Goal: Register for event/course

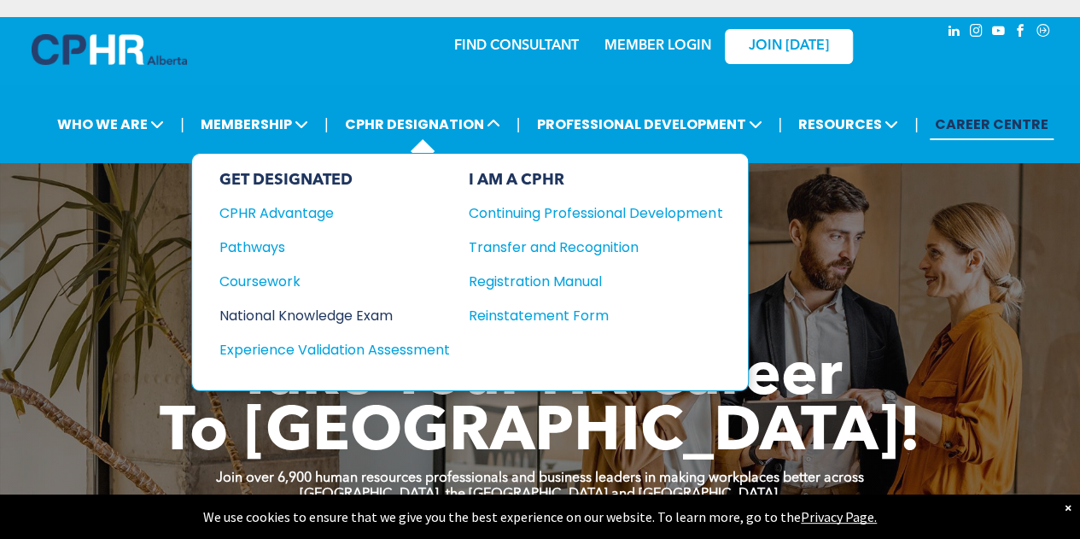
click at [266, 308] on div "National Knowledge Exam" at bounding box center [323, 315] width 208 height 21
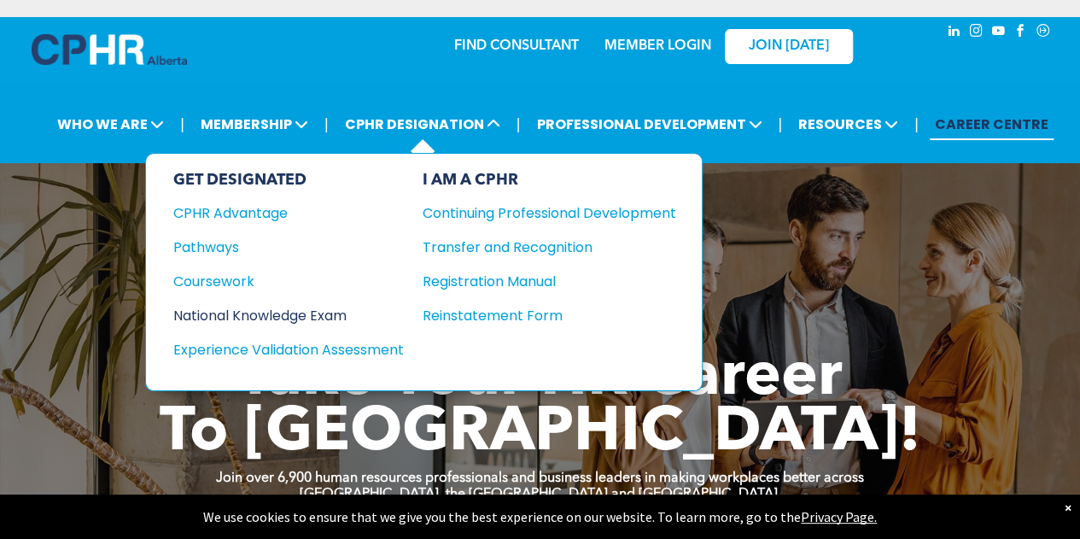
click at [333, 307] on div "National Knowledge Exam" at bounding box center [277, 315] width 208 height 21
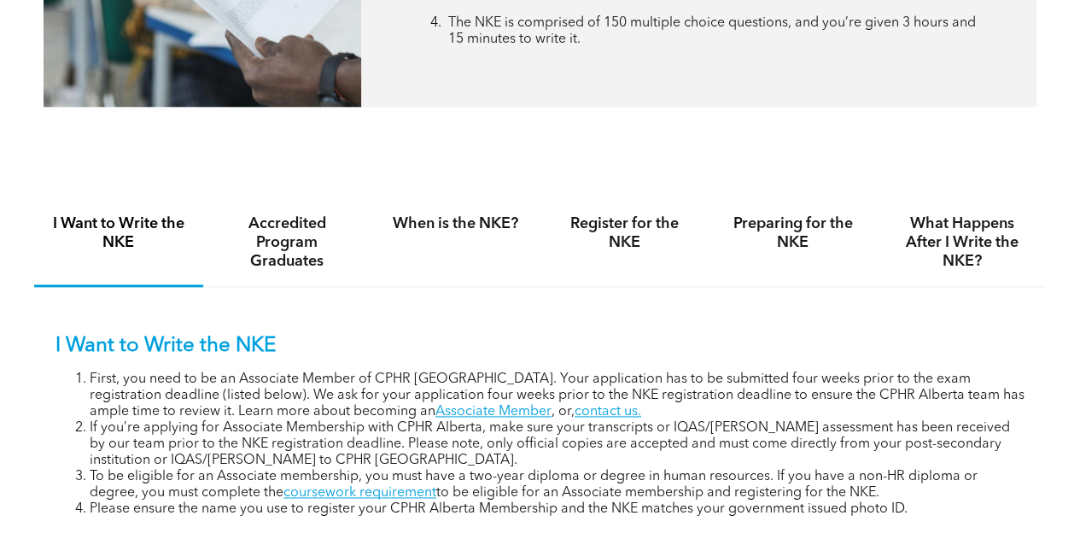
scroll to position [939, 0]
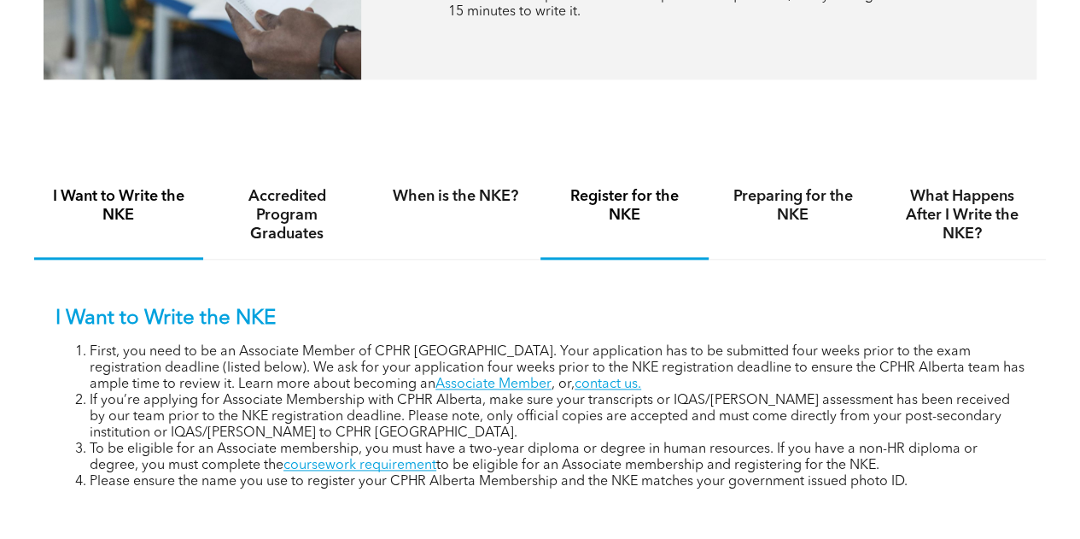
click at [616, 209] on h4 "Register for the NKE" at bounding box center [625, 206] width 138 height 38
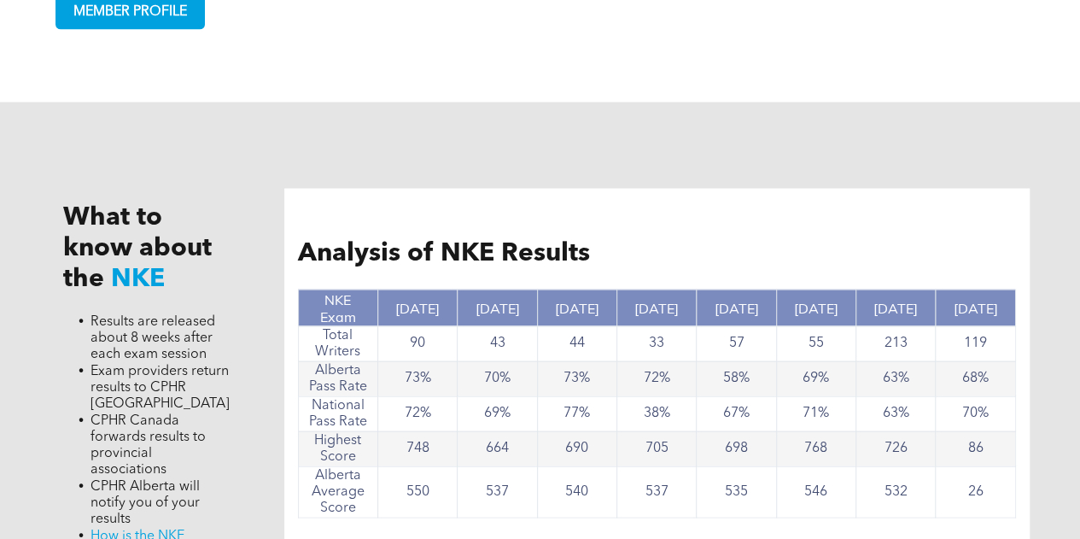
scroll to position [1708, 0]
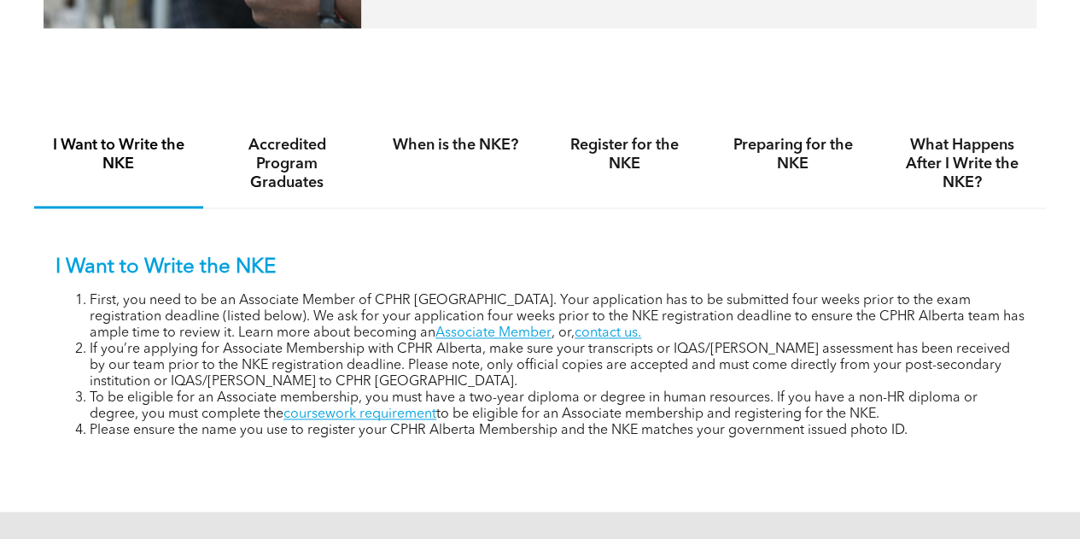
scroll to position [1110, 0]
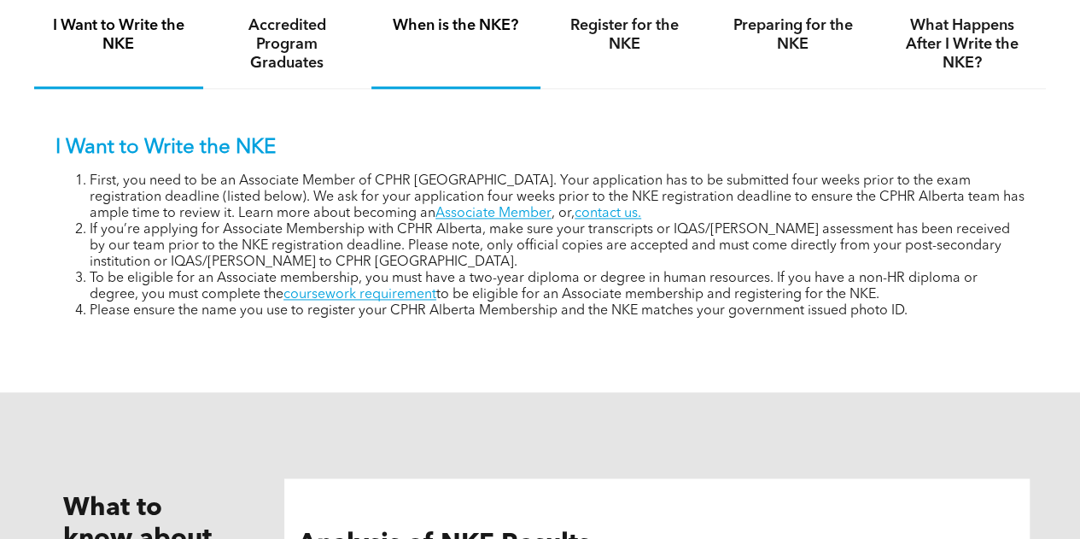
click at [454, 32] on h4 "When is the NKE?" at bounding box center [456, 25] width 138 height 19
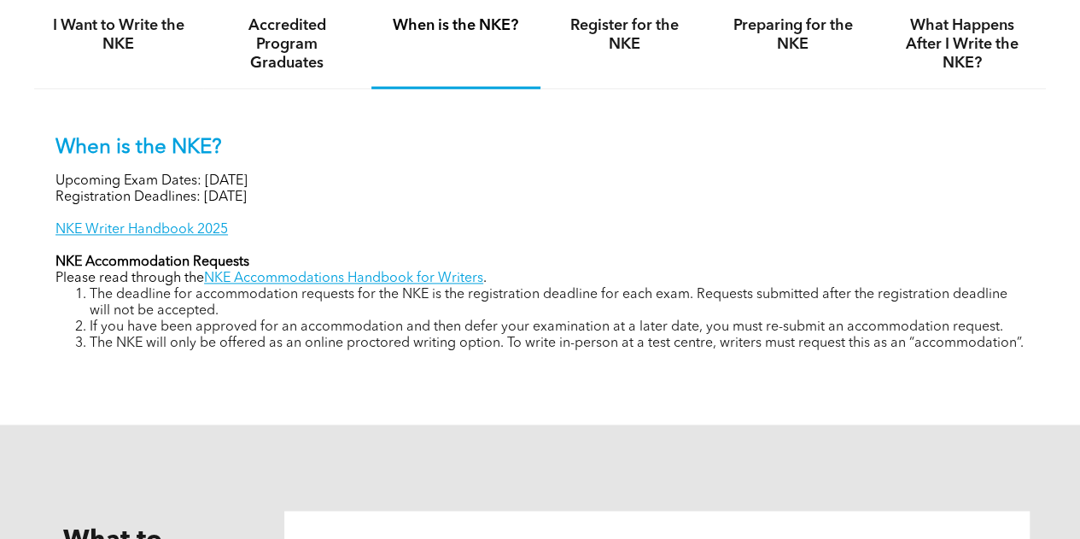
click at [456, 28] on h4 "When is the NKE?" at bounding box center [456, 25] width 138 height 19
click at [607, 28] on h4 "Register for the NKE" at bounding box center [625, 35] width 138 height 38
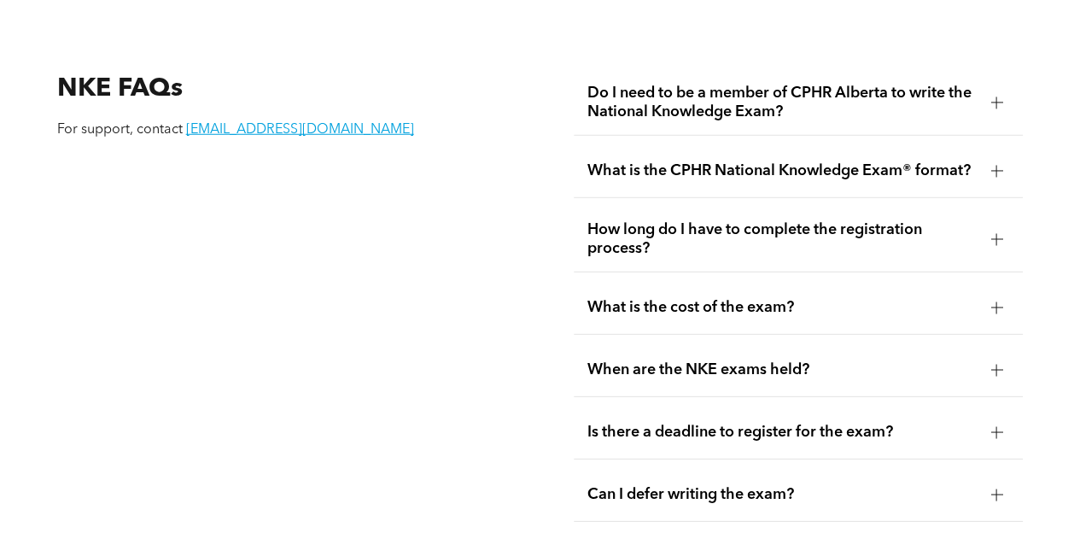
scroll to position [2306, 0]
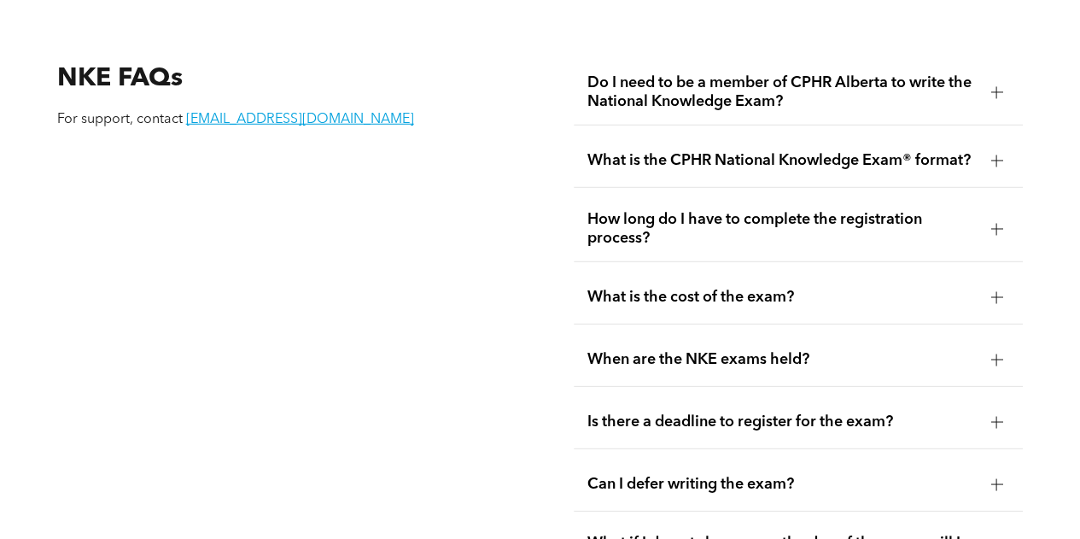
click at [1000, 291] on div at bounding box center [997, 297] width 12 height 12
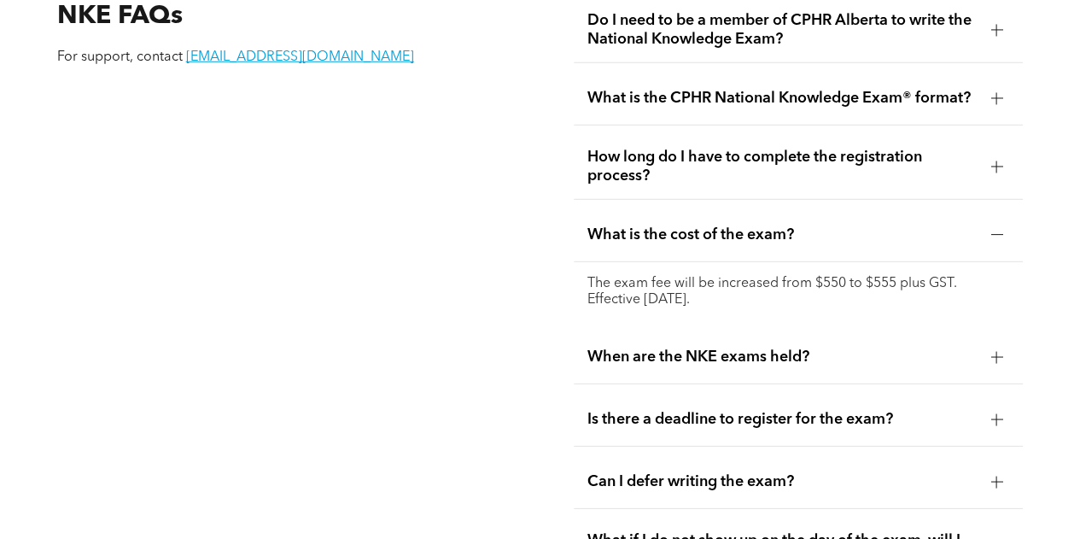
scroll to position [2391, 0]
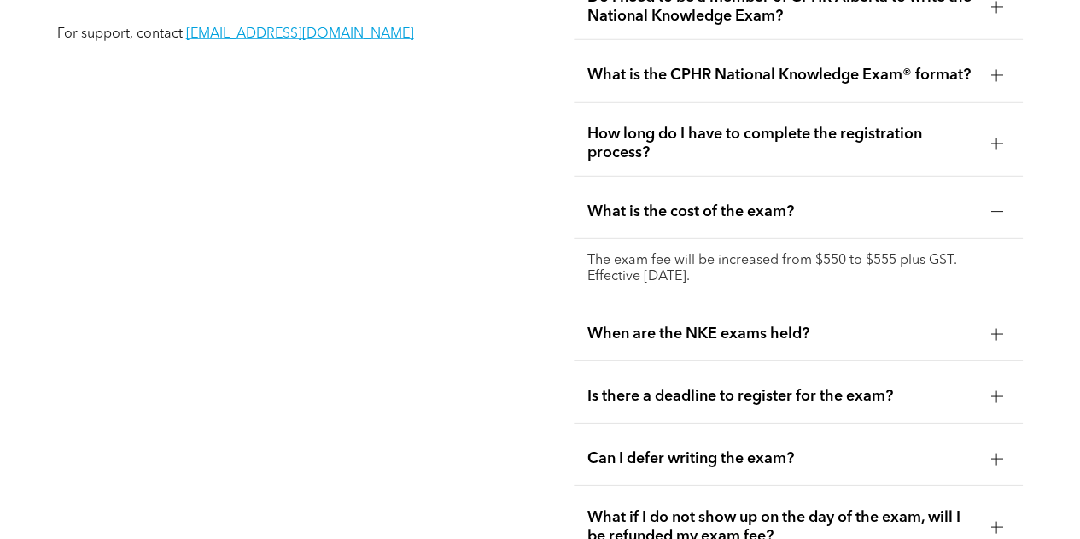
click at [992, 334] on div at bounding box center [997, 334] width 12 height 1
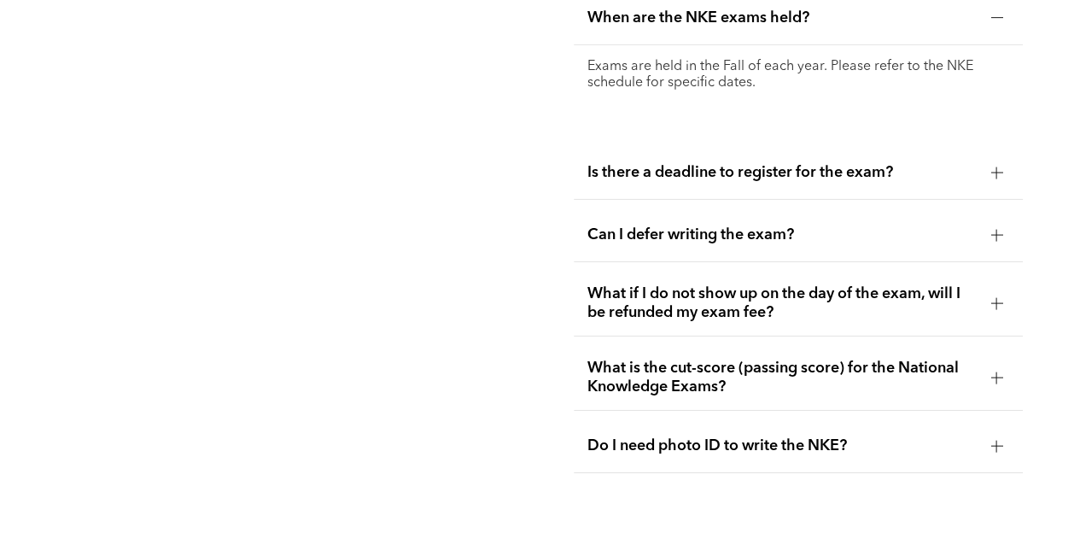
scroll to position [2818, 0]
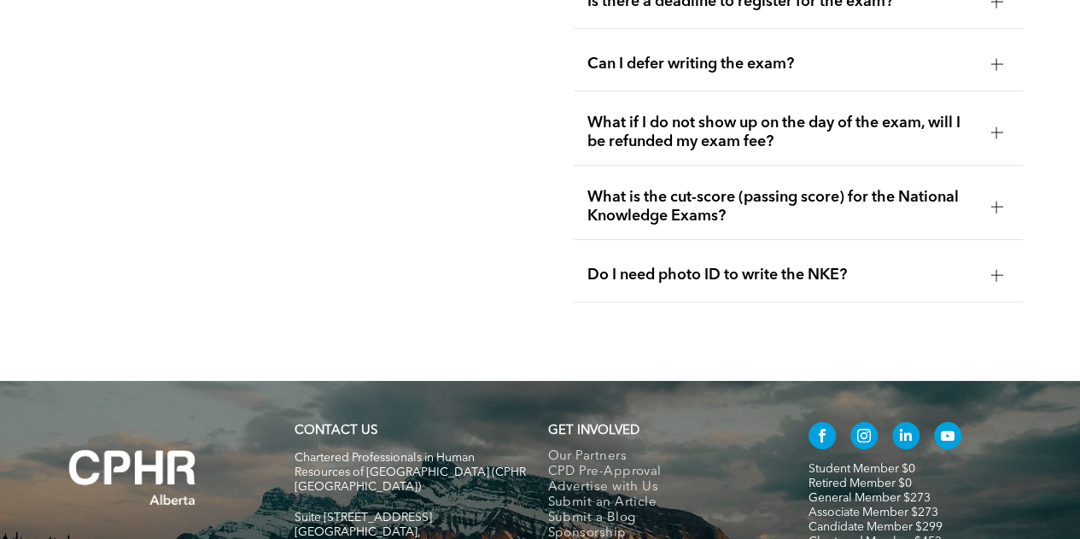
click at [992, 275] on div at bounding box center [997, 275] width 12 height 1
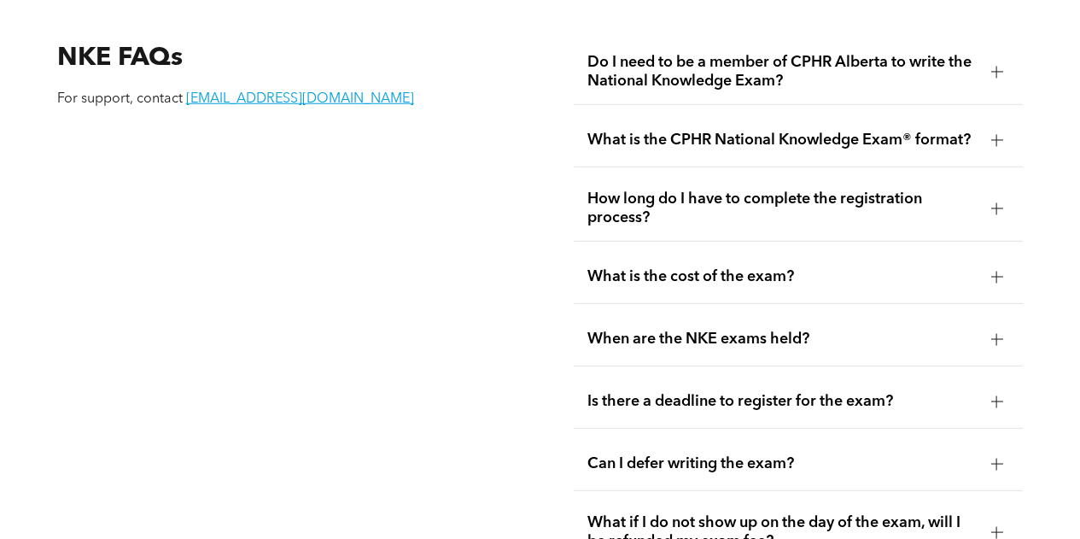
scroll to position [2135, 0]
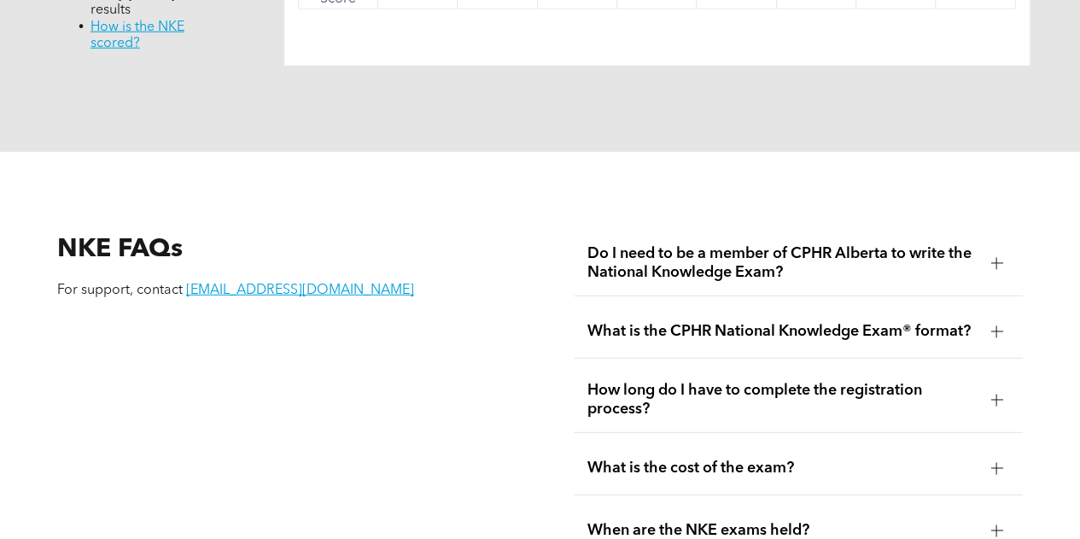
click at [992, 266] on div at bounding box center [997, 263] width 26 height 26
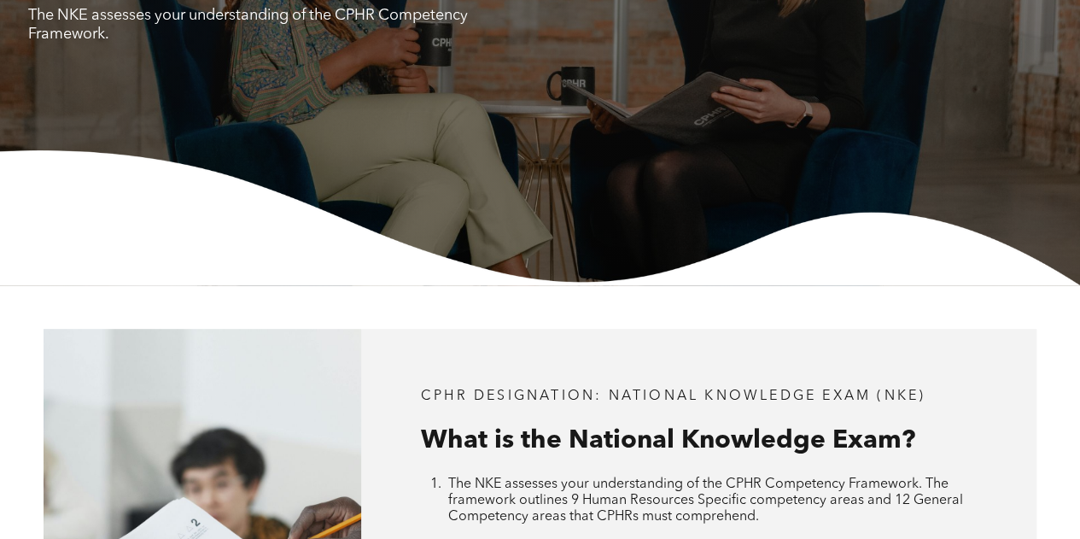
scroll to position [0, 0]
